Goal: Transaction & Acquisition: Obtain resource

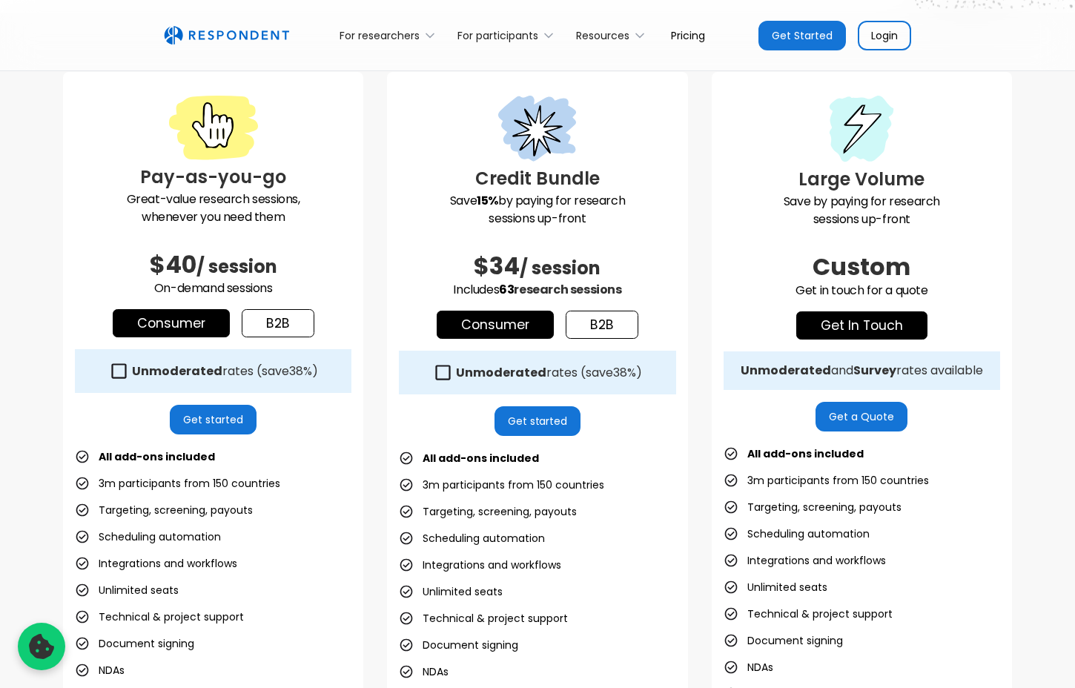
scroll to position [398, 0]
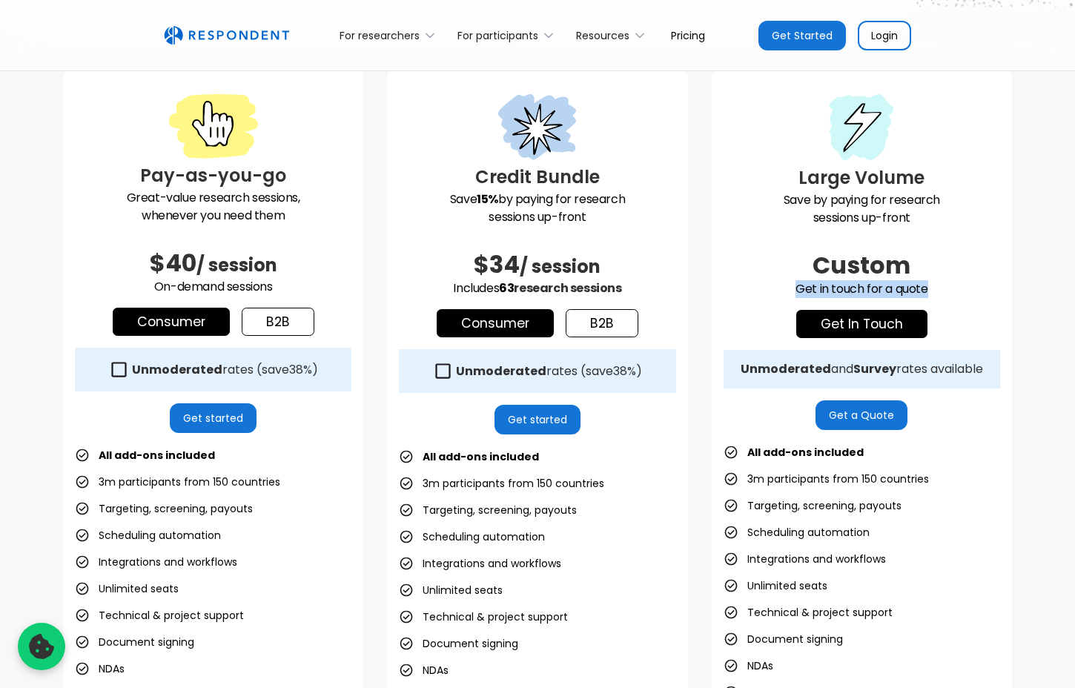
drag, startPoint x: 794, startPoint y: 282, endPoint x: 942, endPoint y: 288, distance: 147.6
click at [941, 288] on p "Get in touch for a quote" at bounding box center [861, 289] width 276 height 18
click at [958, 464] on ul "All add-ons included 3m participants from 150 countries Targeting, screening, p…" at bounding box center [861, 599] width 276 height 314
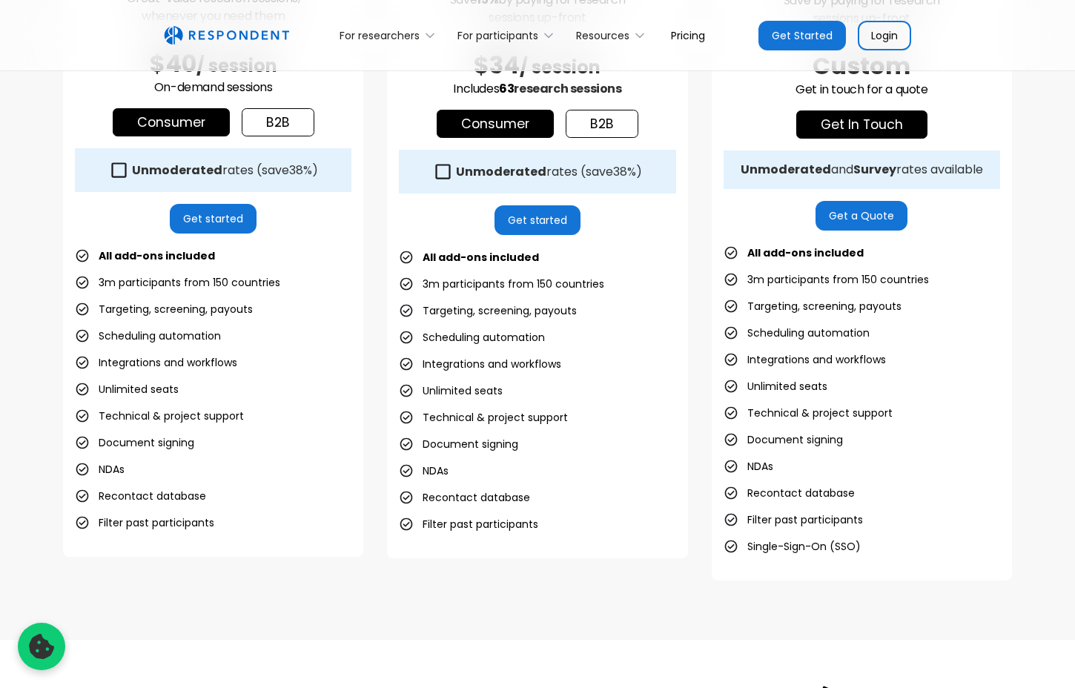
scroll to position [604, 0]
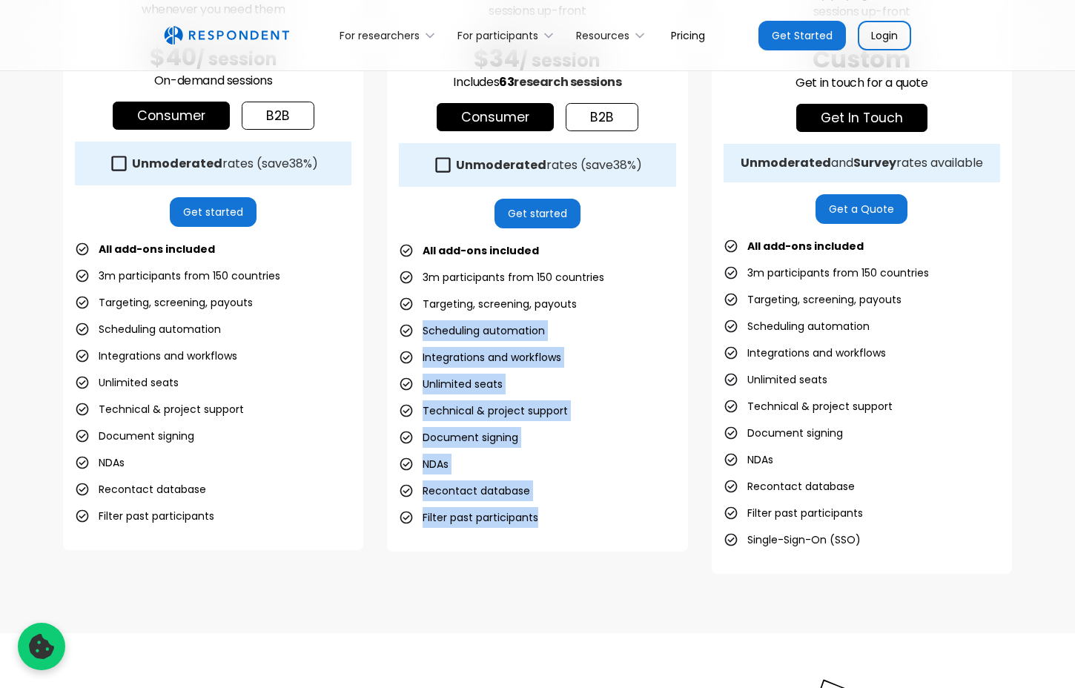
drag, startPoint x: 423, startPoint y: 328, endPoint x: 646, endPoint y: 560, distance: 322.4
click at [646, 560] on div "Pay-as-you-go Great-value research sessions, whenever you need them $40 / sessi…" at bounding box center [537, 218] width 949 height 709
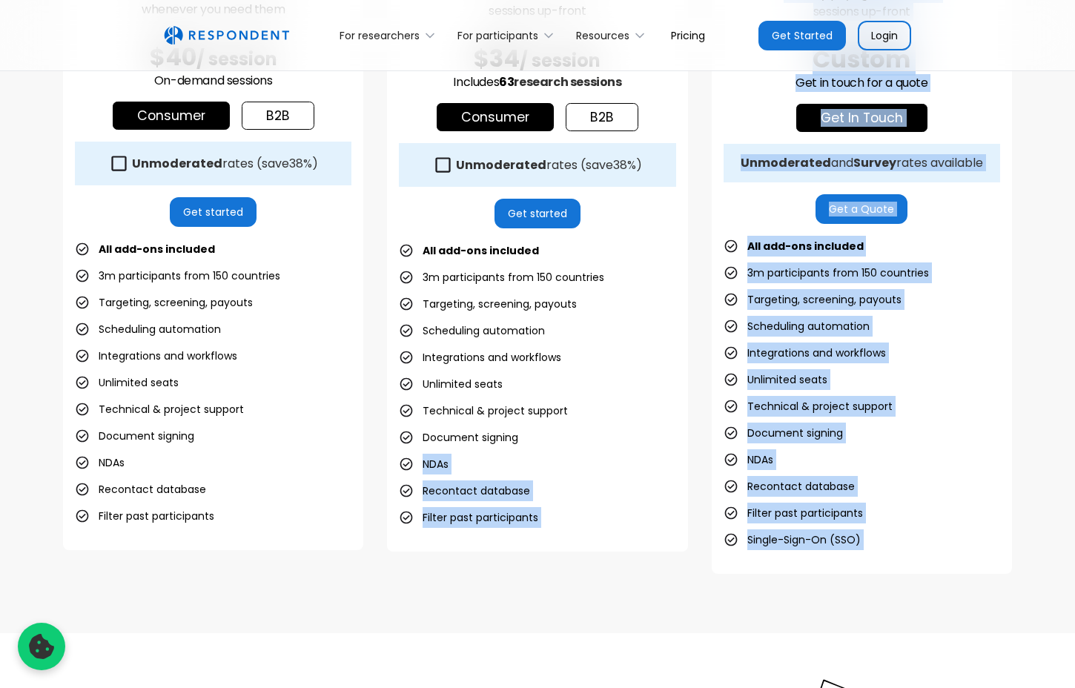
drag, startPoint x: 419, startPoint y: 459, endPoint x: 933, endPoint y: 646, distance: 546.5
click at [906, 448] on ul "All add-ons included 3m participants from 150 countries Targeting, screening, p…" at bounding box center [861, 393] width 276 height 314
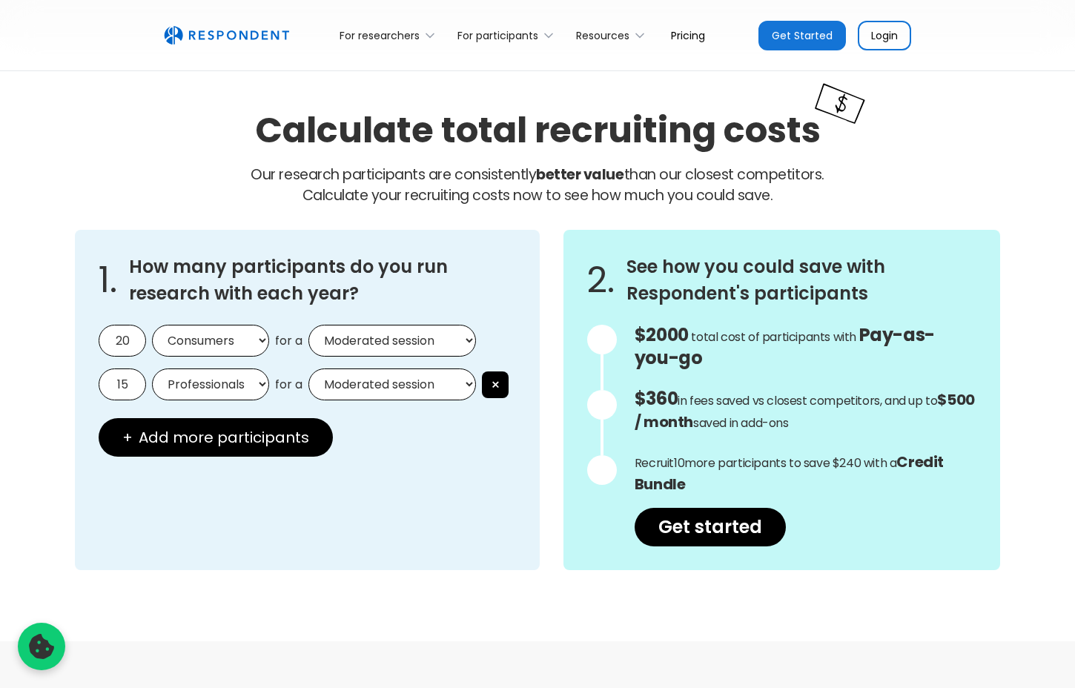
scroll to position [1201, 0]
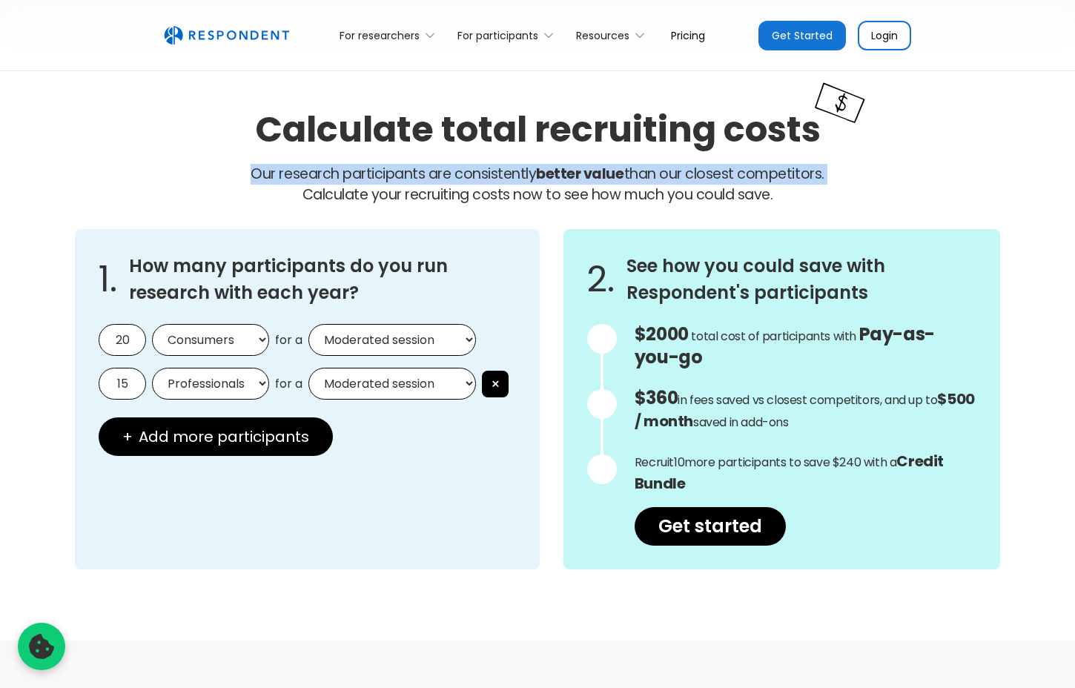
drag, startPoint x: 821, startPoint y: 133, endPoint x: 291, endPoint y: 196, distance: 534.3
click at [291, 196] on div "Calculate total recruiting costs Our research participants are consistently bet…" at bounding box center [537, 157] width 949 height 122
click at [682, 222] on div "1. How many participants do you run research with each year? 20 Consumers Profe…" at bounding box center [537, 399] width 949 height 364
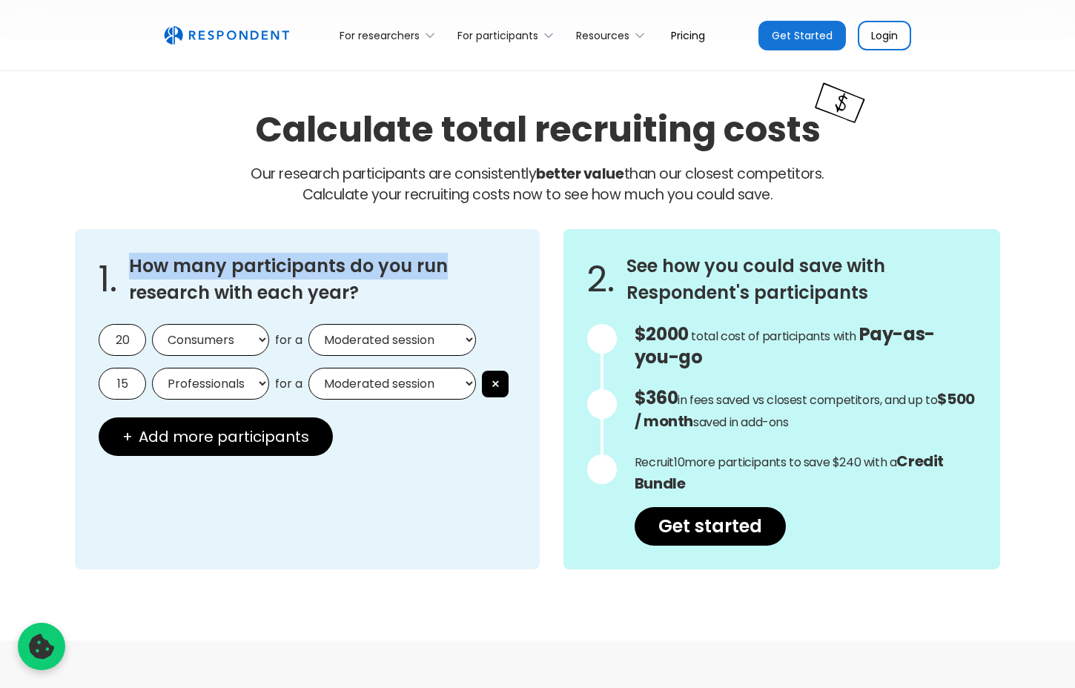
drag, startPoint x: 124, startPoint y: 256, endPoint x: 437, endPoint y: 279, distance: 313.7
click at [437, 279] on div "1. How many participants do you run research with each year?" at bounding box center [307, 279] width 417 height 53
click at [381, 302] on h3 "How many participants do you run research with each year?" at bounding box center [322, 279] width 387 height 53
click at [243, 338] on select "Consumers Professionals" at bounding box center [210, 340] width 117 height 32
click at [400, 334] on select "Moderated session Unmoderated session" at bounding box center [391, 340] width 167 height 32
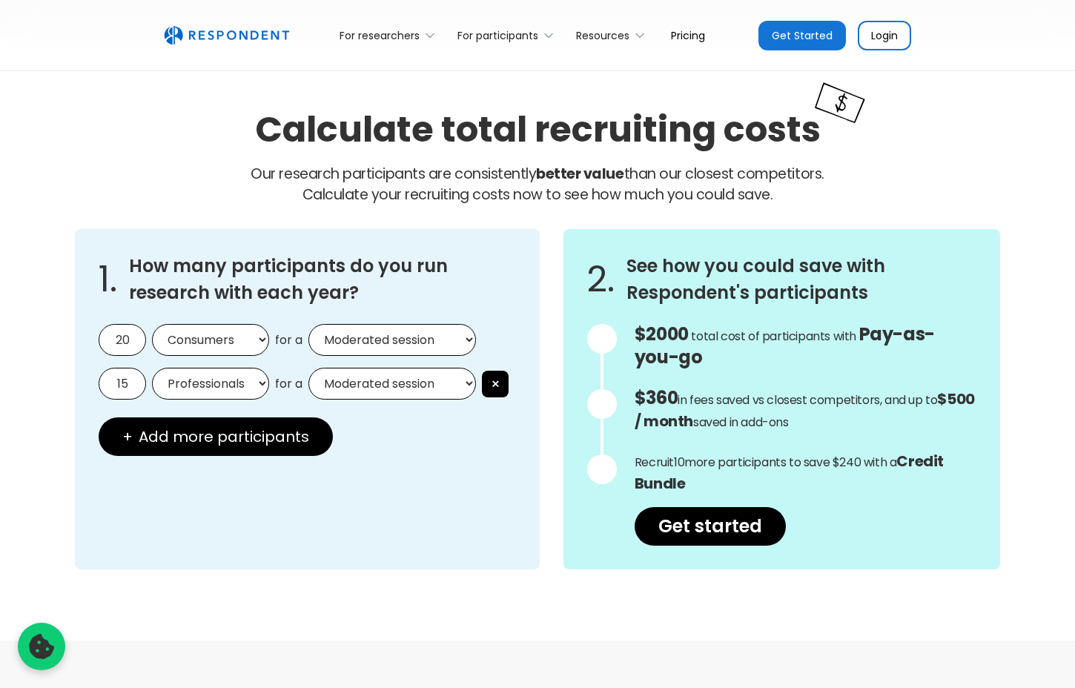
click at [190, 387] on select "Professionals Consumers" at bounding box center [210, 384] width 117 height 32
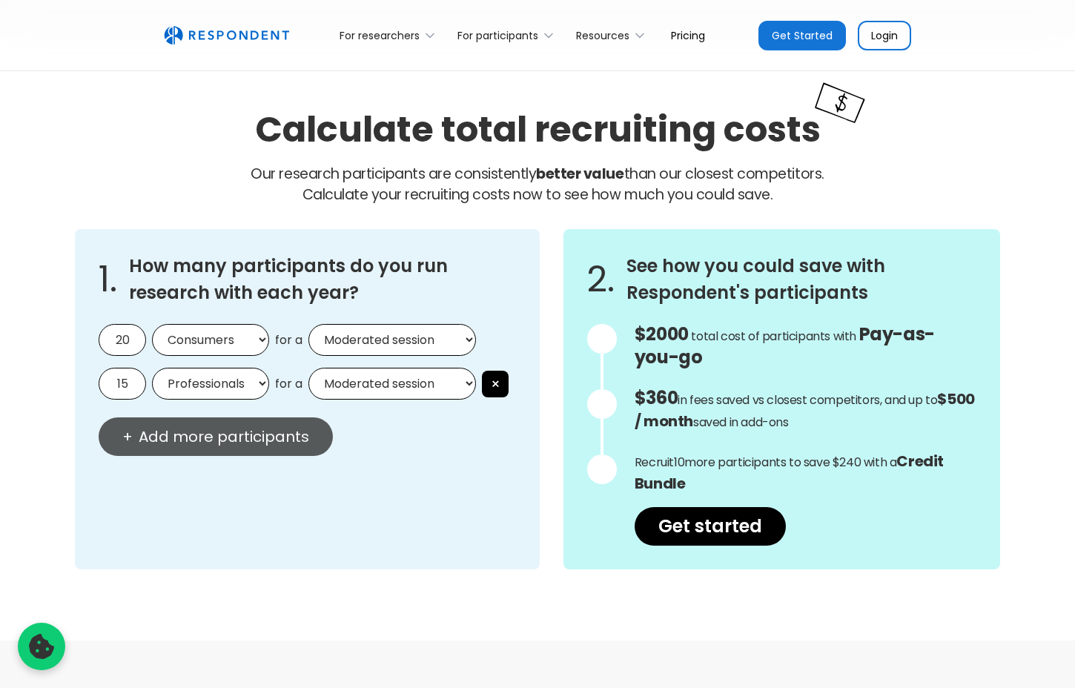
click at [234, 442] on span "Add more participants" at bounding box center [224, 436] width 170 height 15
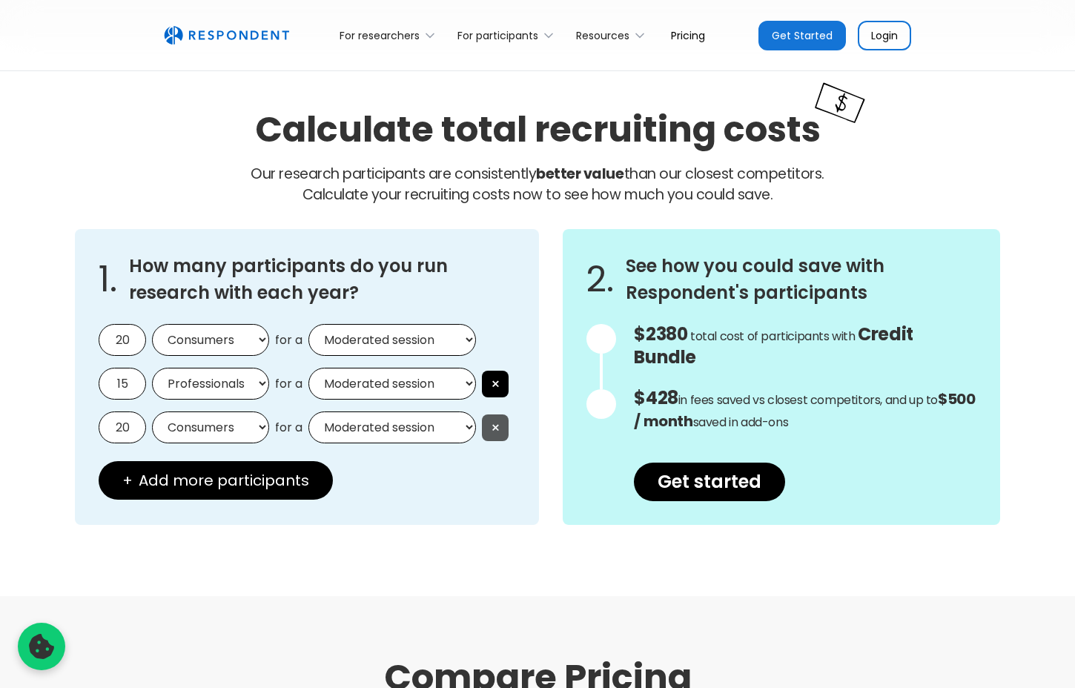
click at [502, 426] on button "×" at bounding box center [495, 427] width 27 height 27
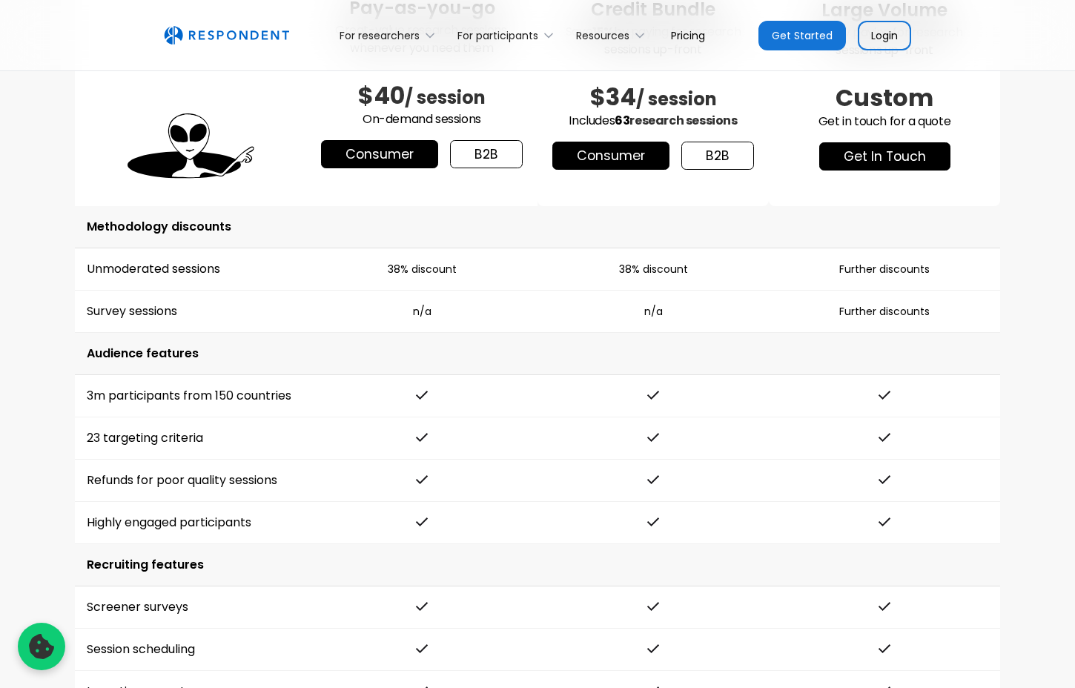
scroll to position [2069, 0]
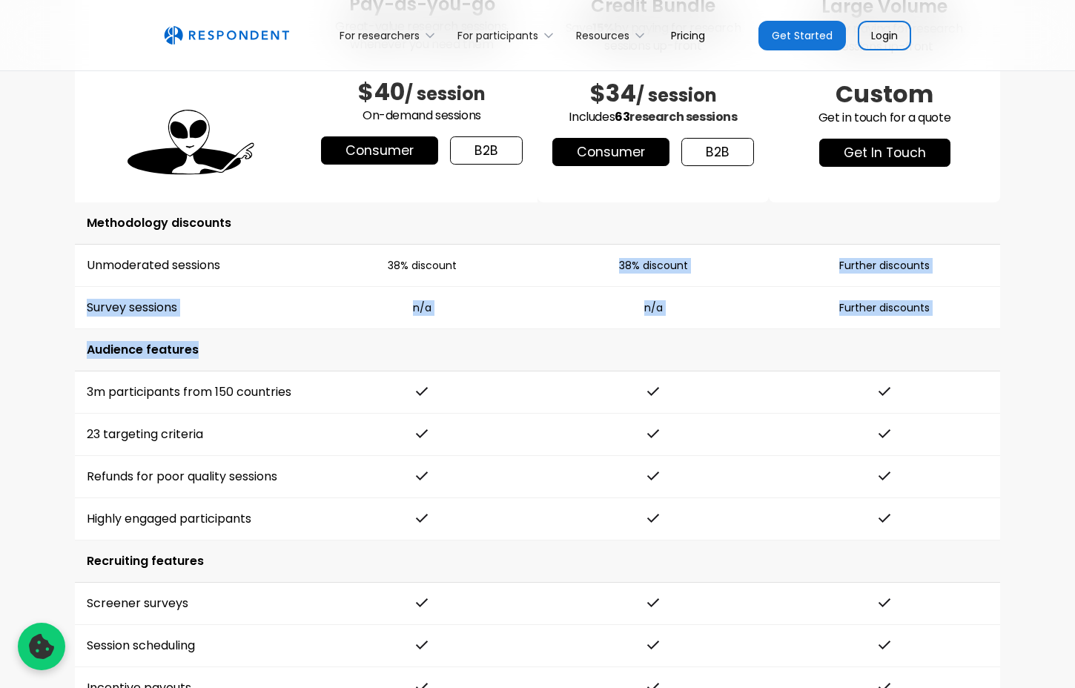
drag, startPoint x: 618, startPoint y: 262, endPoint x: 764, endPoint y: 346, distance: 168.3
click at [764, 346] on td "Audience features" at bounding box center [537, 350] width 925 height 42
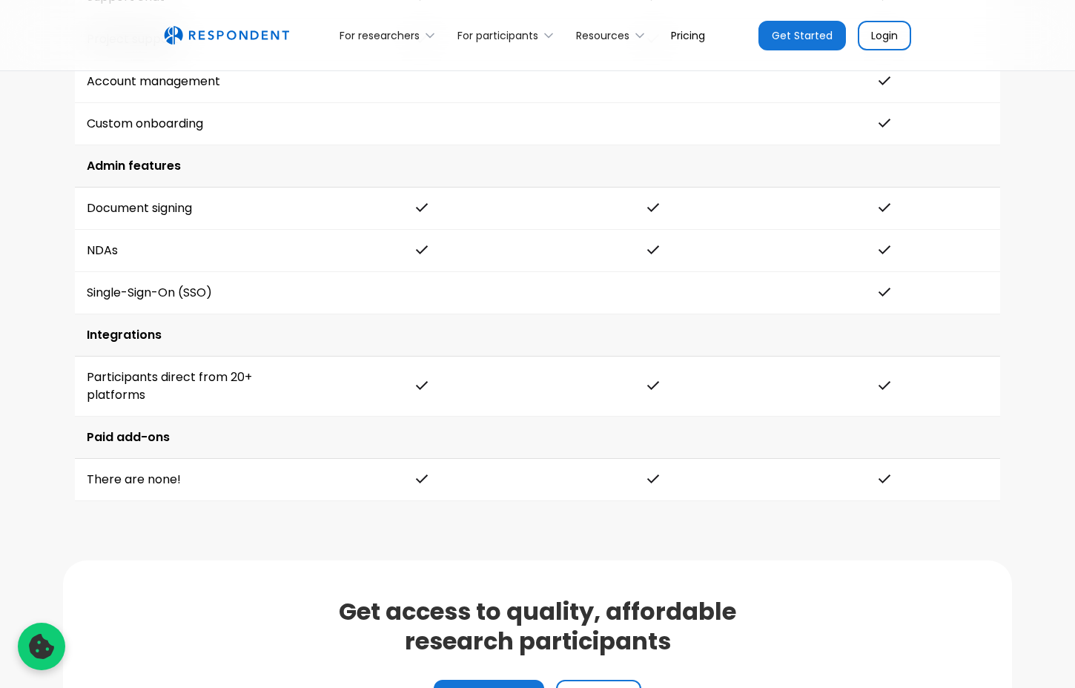
scroll to position [3140, 0]
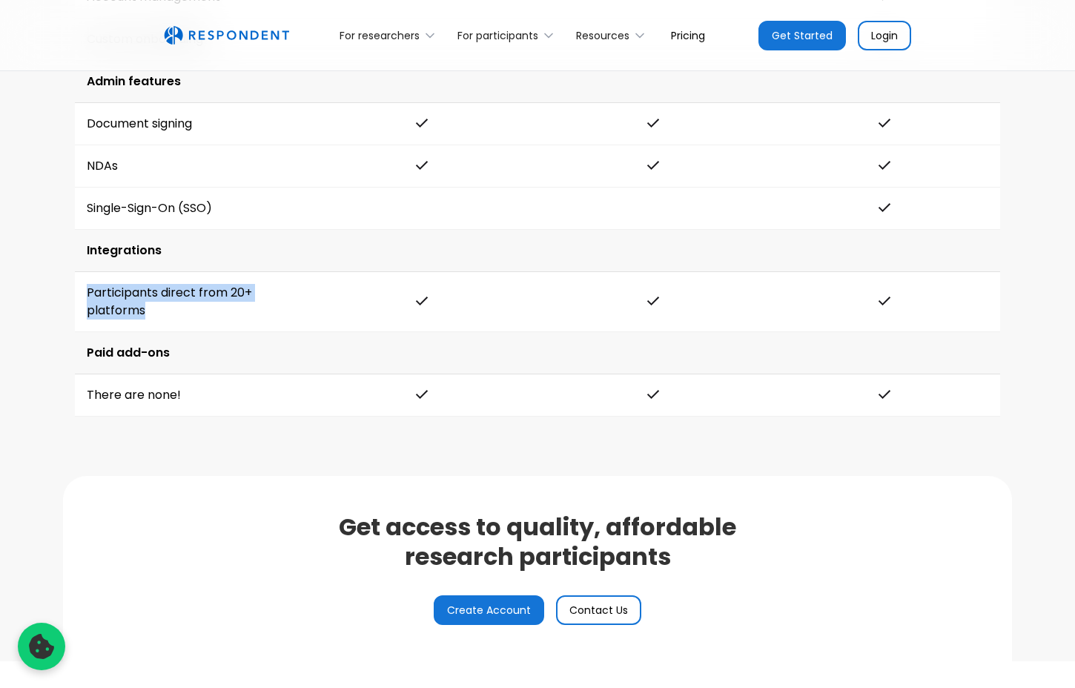
drag, startPoint x: 84, startPoint y: 293, endPoint x: 178, endPoint y: 302, distance: 94.5
click at [177, 302] on td "Participants direct from 20+ platforms" at bounding box center [190, 302] width 231 height 60
click at [399, 324] on td at bounding box center [421, 302] width 231 height 60
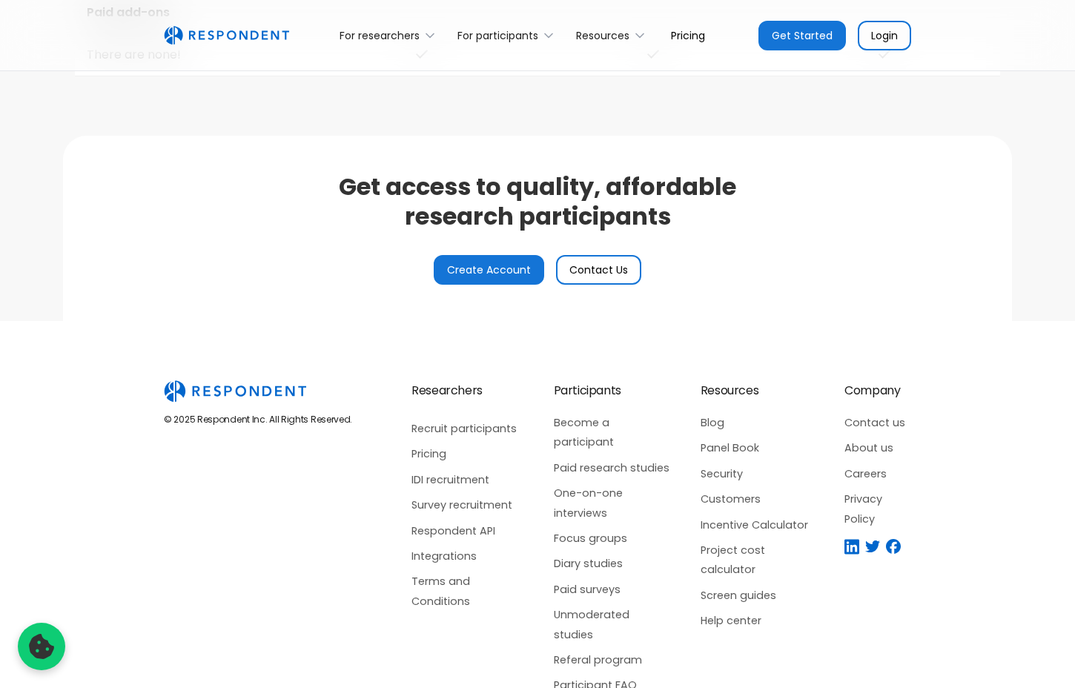
scroll to position [3531, 0]
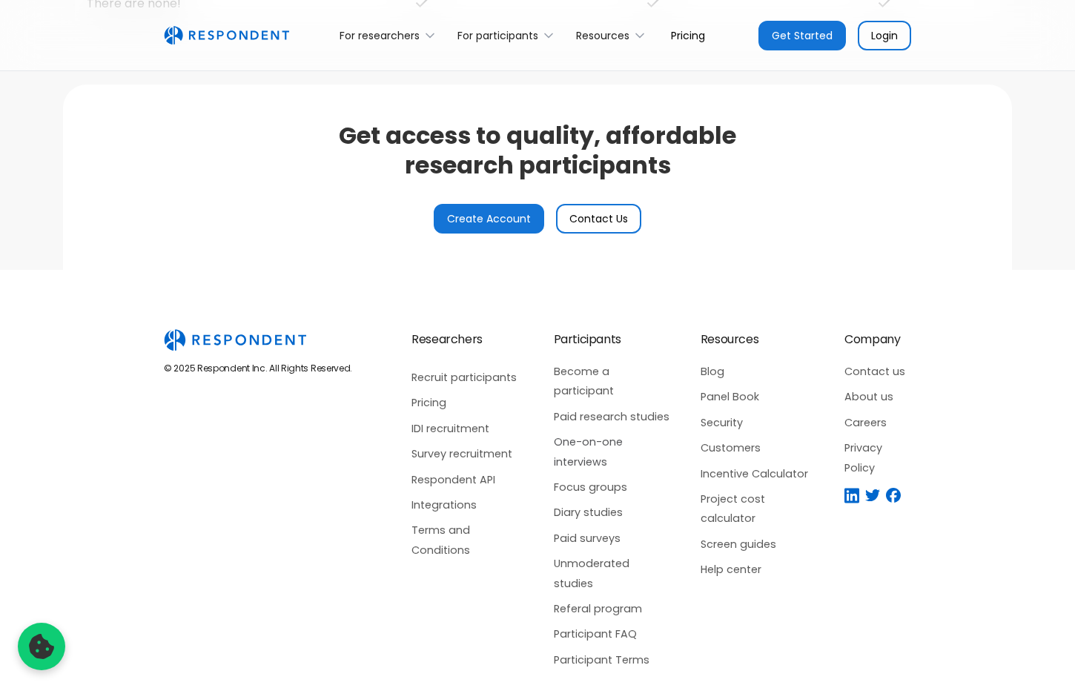
click at [575, 432] on link "One-on-one interviews" at bounding box center [612, 451] width 117 height 39
